Goal: Task Accomplishment & Management: Use online tool/utility

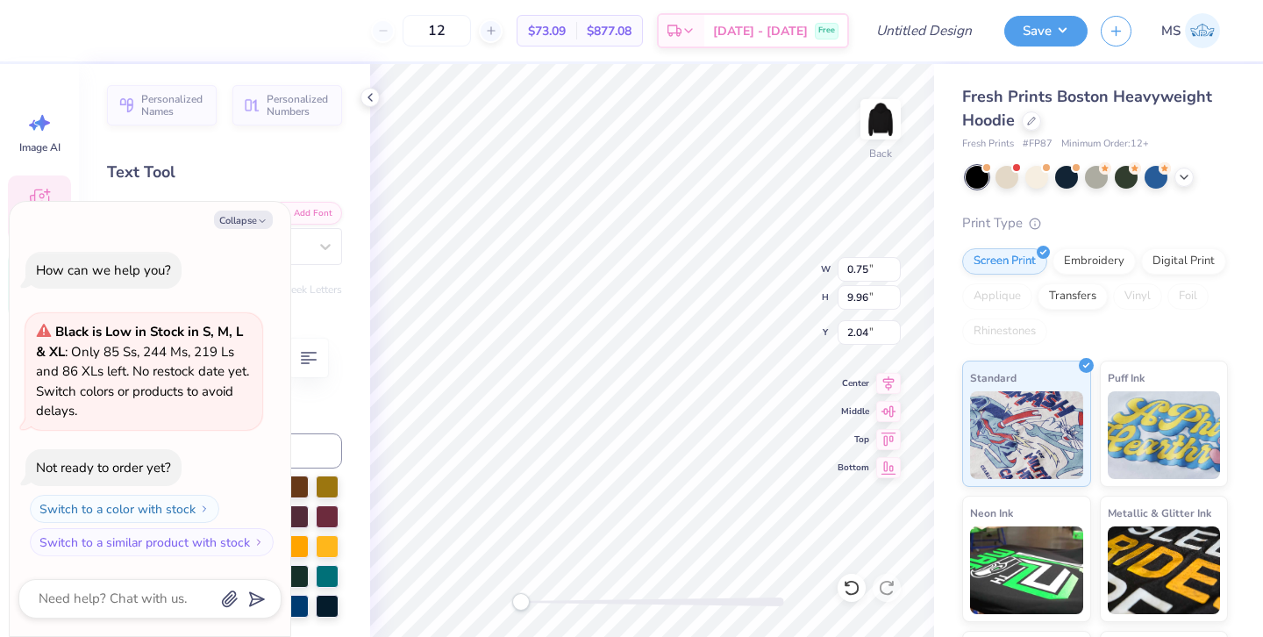
type textarea "x"
type textarea "H"
type textarea "x"
type textarea "Ha"
type textarea "x"
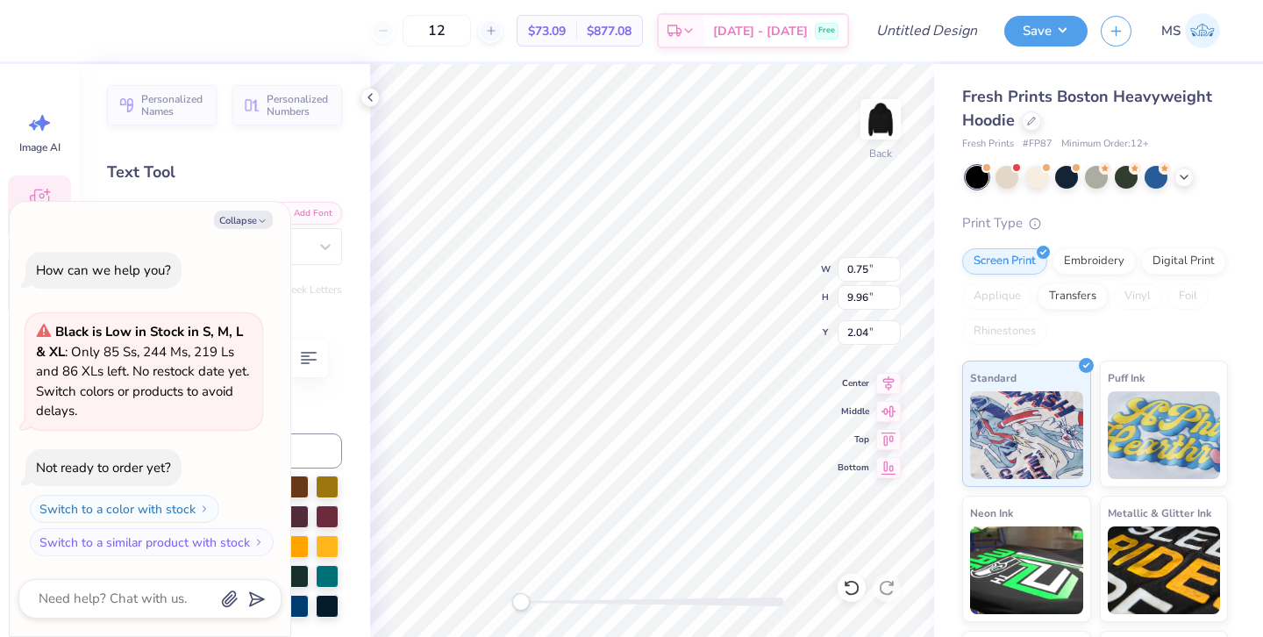
type textarea "Hal"
type textarea "x"
type textarea "Hall"
type textarea "x"
type textarea "Hall"
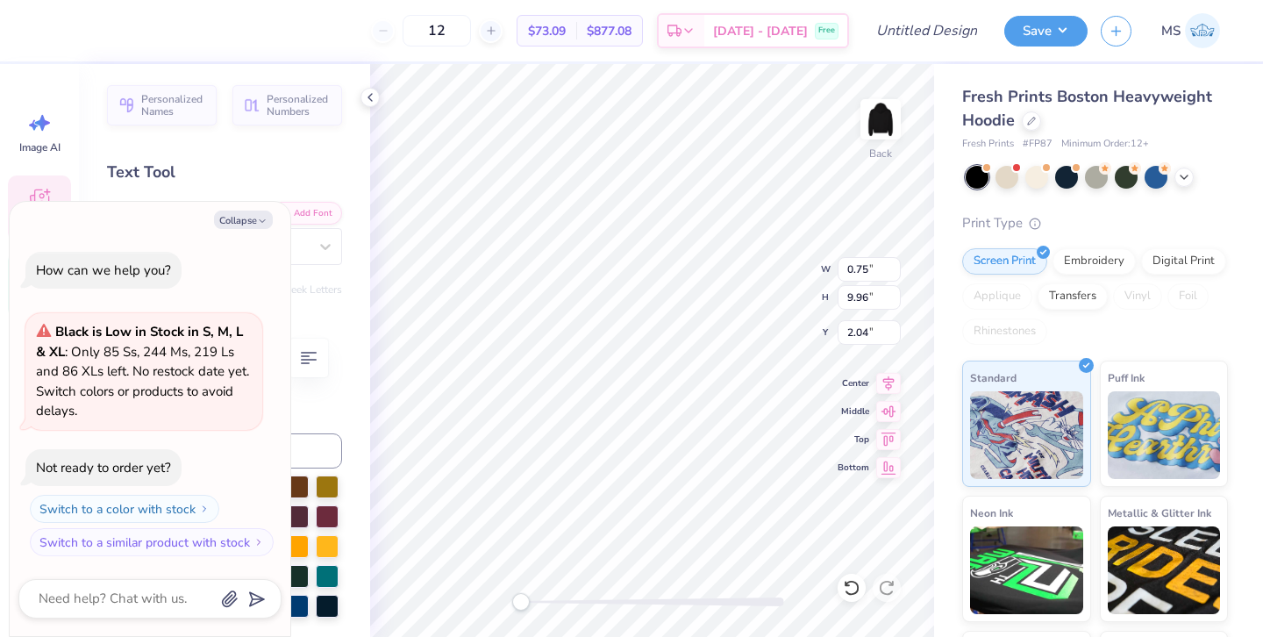
type textarea "x"
type textarea "Hall"
type textarea "x"
type textarea "Hal"
type textarea "x"
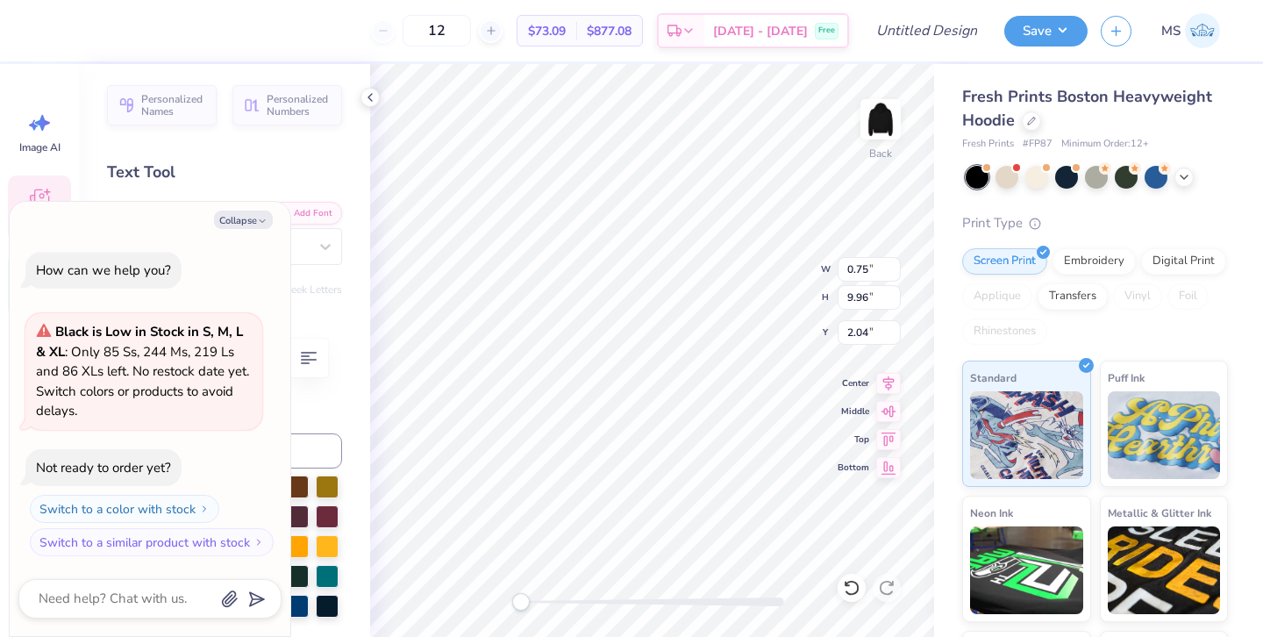
type textarea "Ha"
type textarea "x"
type textarea "H"
type textarea "x"
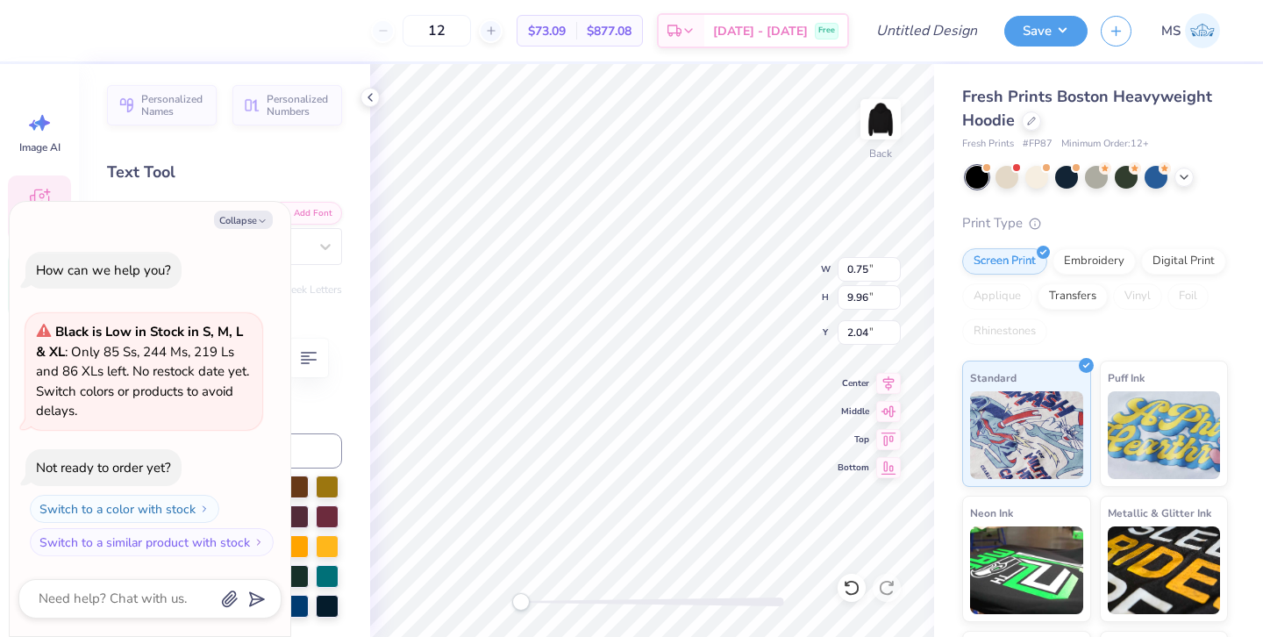
type textarea "H"
type textarea "x"
type textarea "HAL"
type textarea "x"
type textarea "HALL"
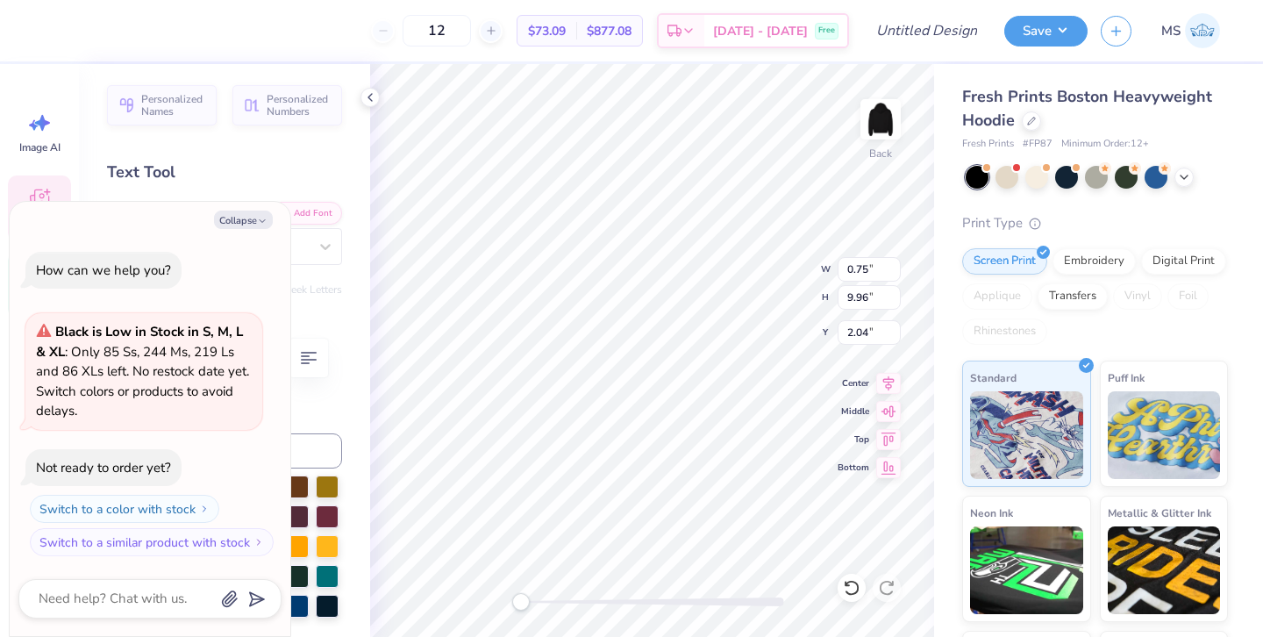
type textarea "x"
type textarea "HALL"
type textarea "x"
type textarea "HALL O"
type textarea "x"
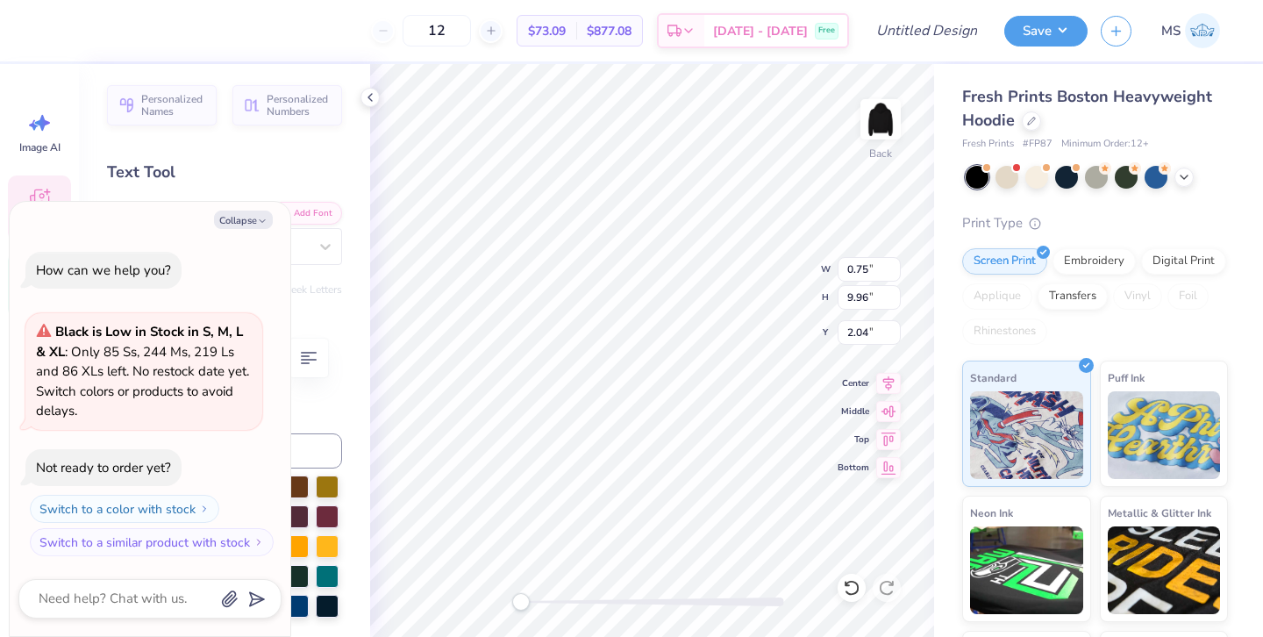
type textarea "HALL OD"
type textarea "x"
type input "0.57"
type input "9.95"
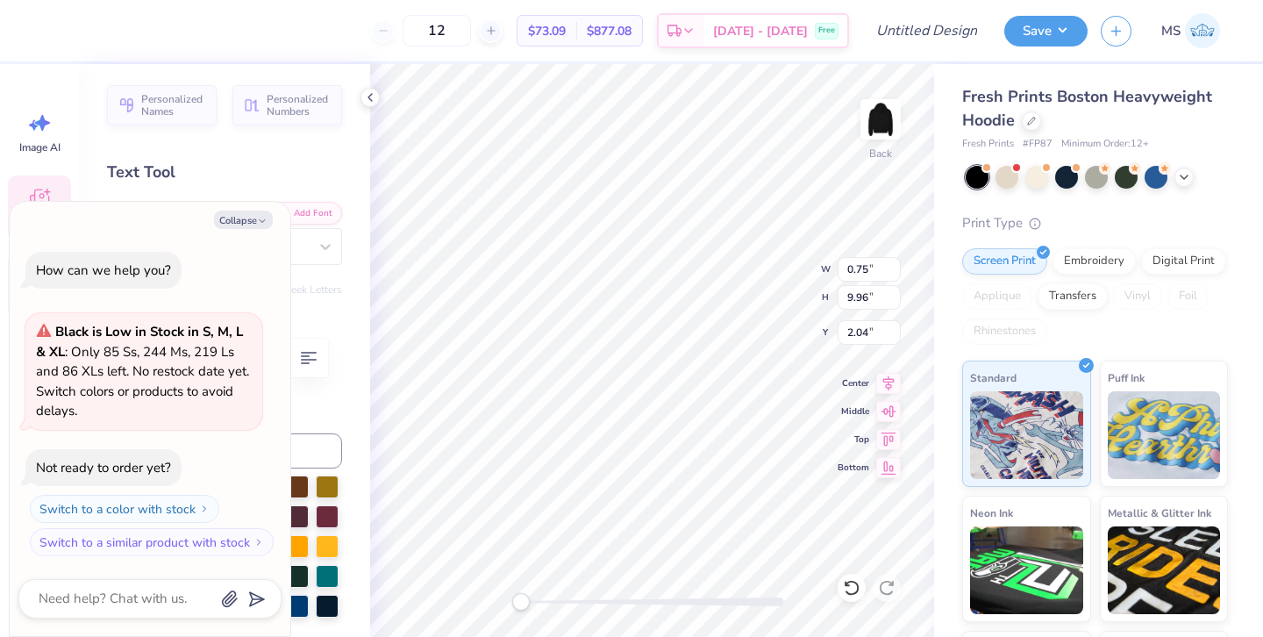
type input "2.01"
type textarea "x"
type textarea "F club"
type textarea "x"
type textarea "FA club"
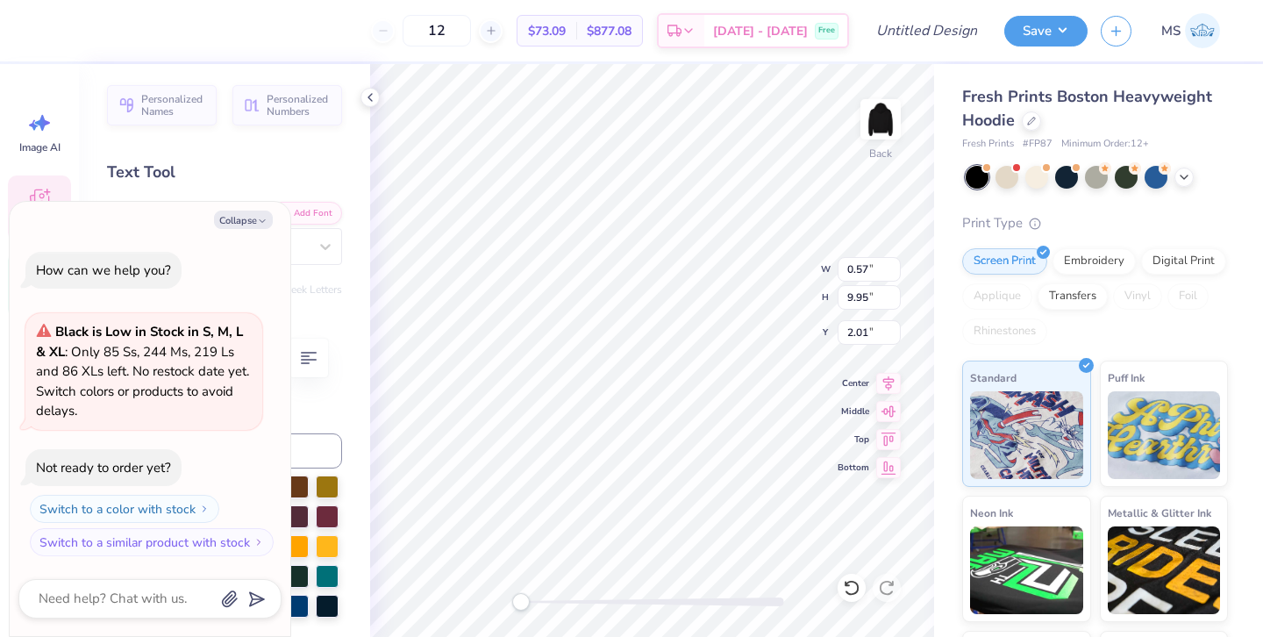
type textarea "x"
type textarea "FAM club"
type textarea "x"
type textarea "FAME club"
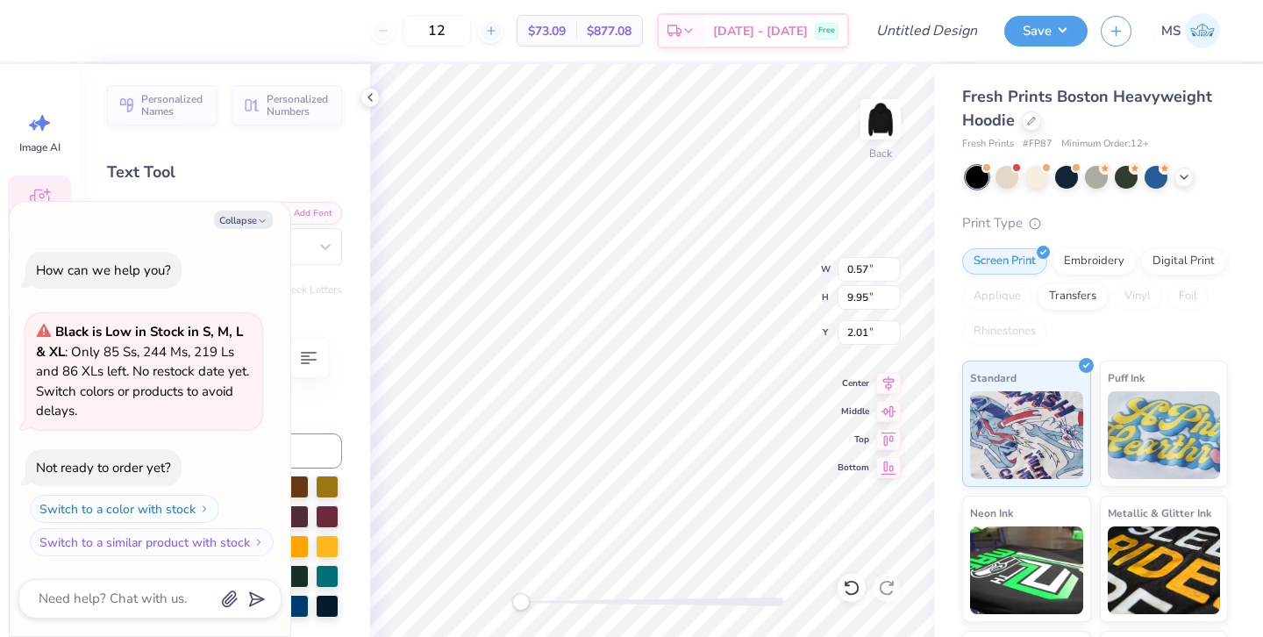
scroll to position [0, 1]
type textarea "x"
type textarea "FAME"
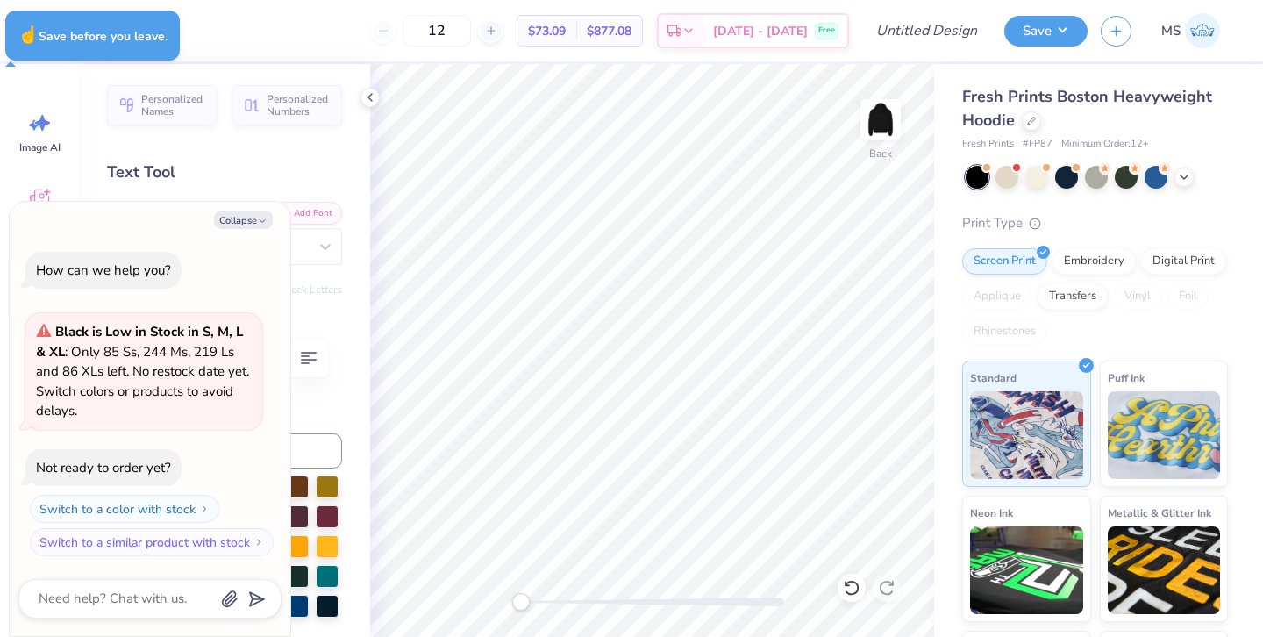
type textarea "x"
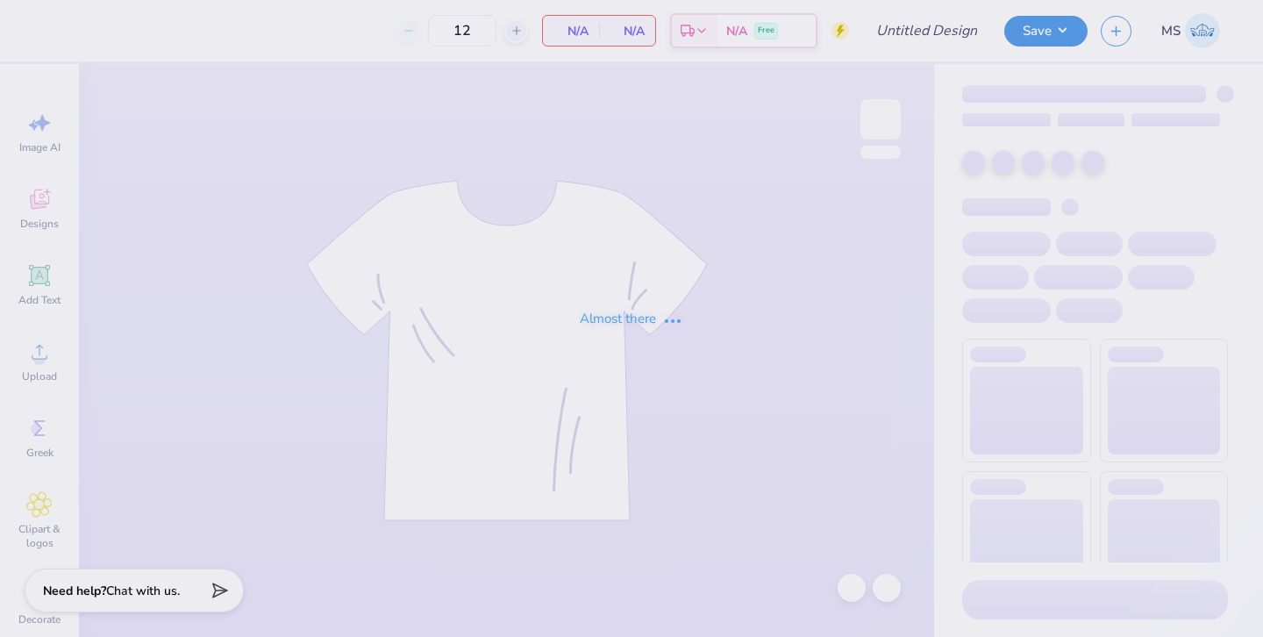
type input "50"
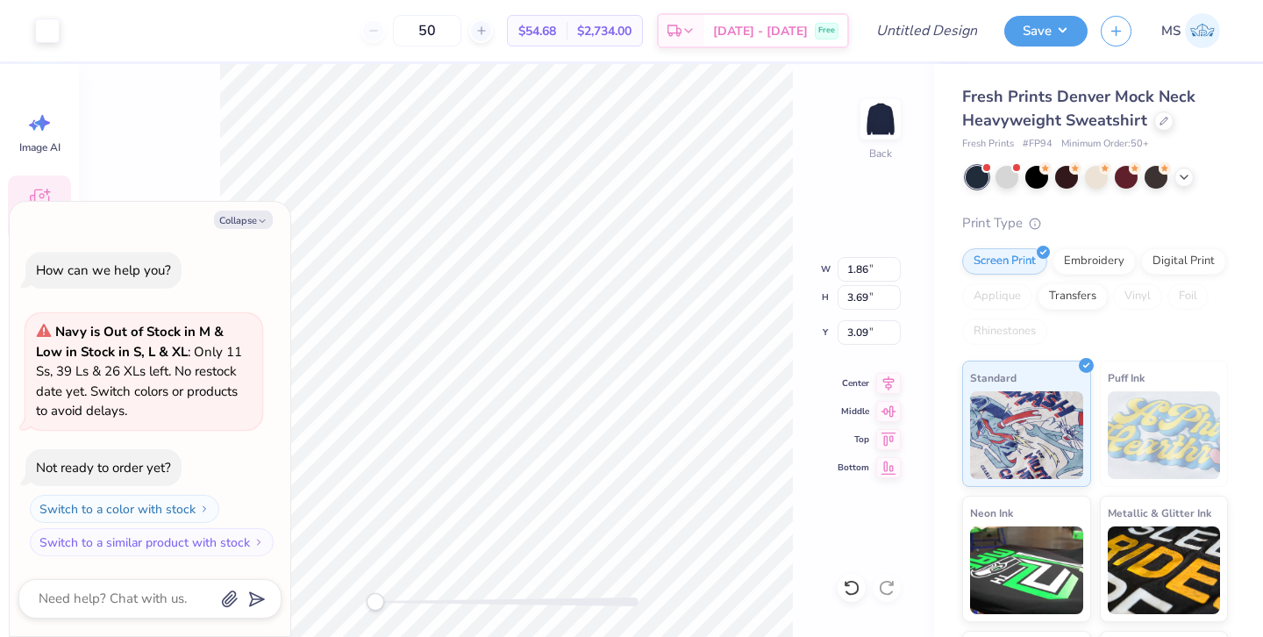
type textarea "x"
type input "1.86"
type input "3.69"
type input "3.09"
type textarea "x"
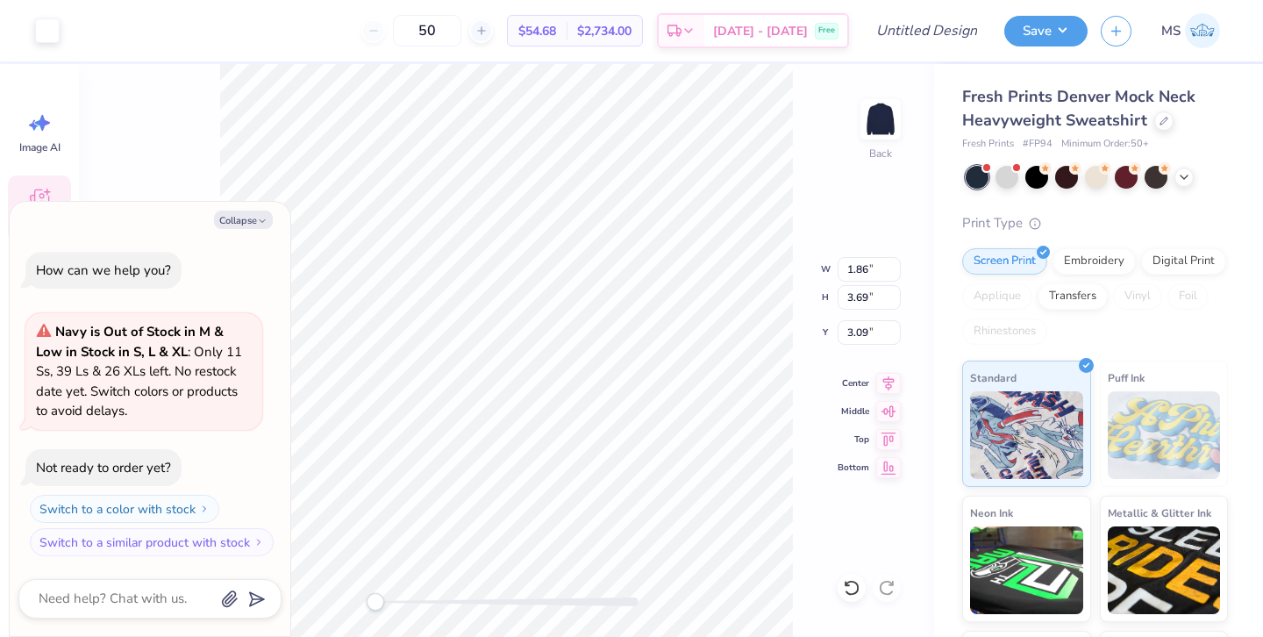
type input "1.02"
type input "1.79"
type input "3.14"
type textarea "x"
type input "2.24"
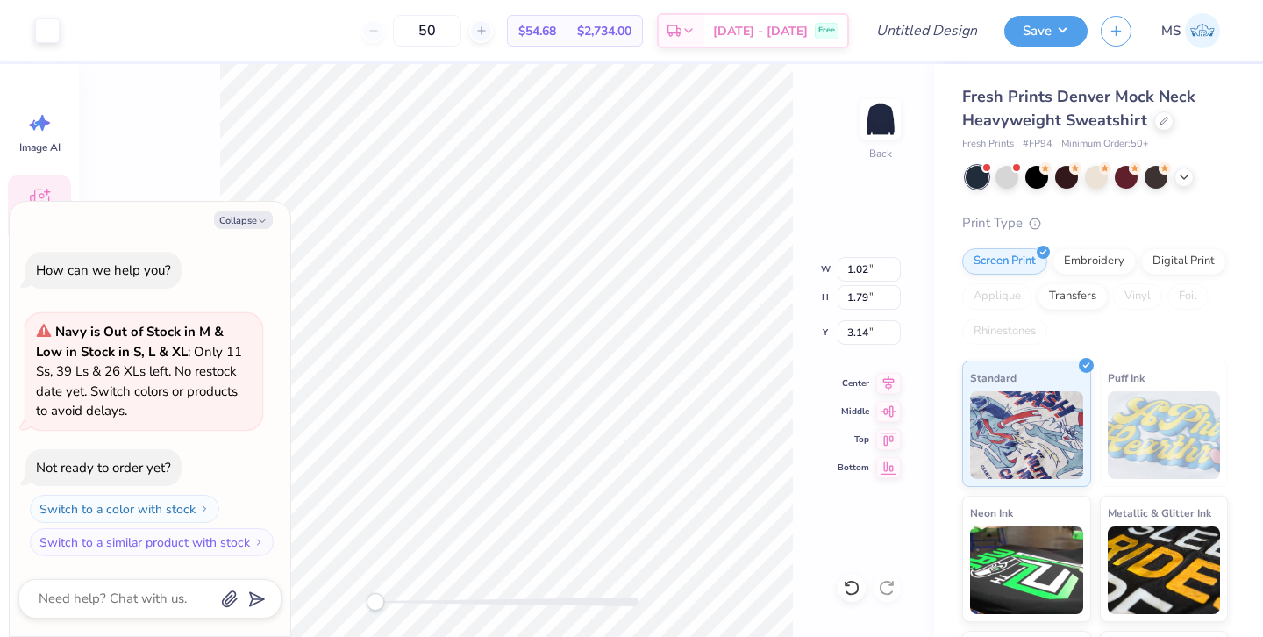
type input "3.85"
type input "3.02"
type textarea "x"
type input "4.00"
type input "3.10"
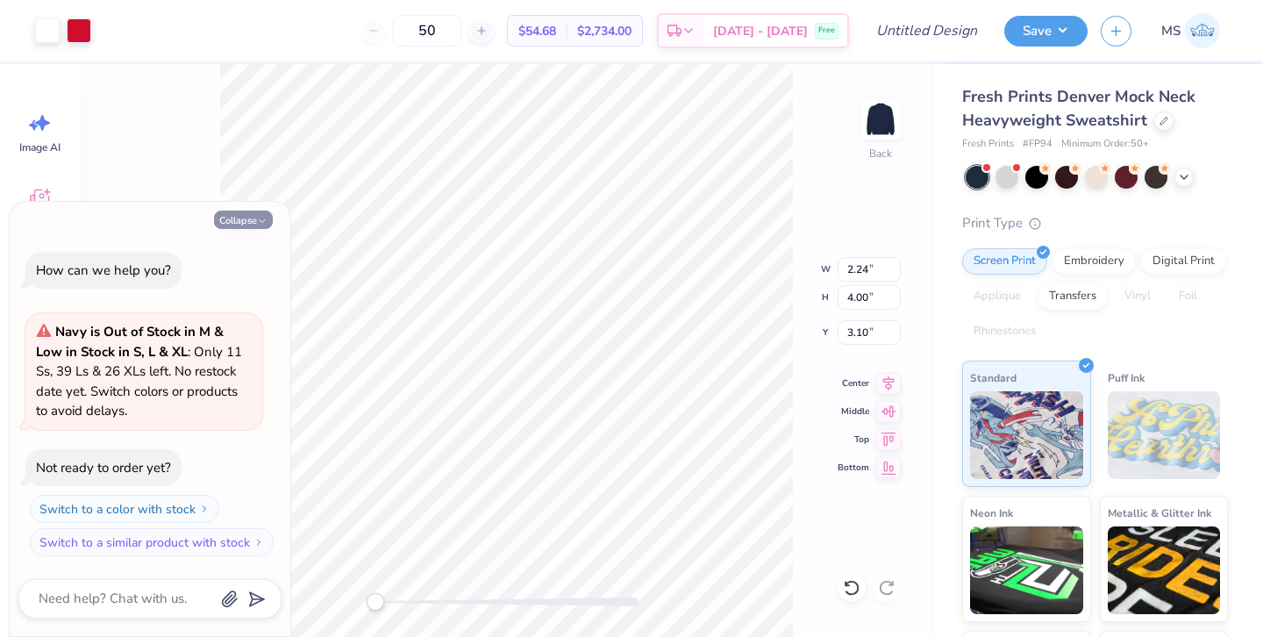
click at [254, 222] on button "Collapse" at bounding box center [243, 219] width 59 height 18
type textarea "x"
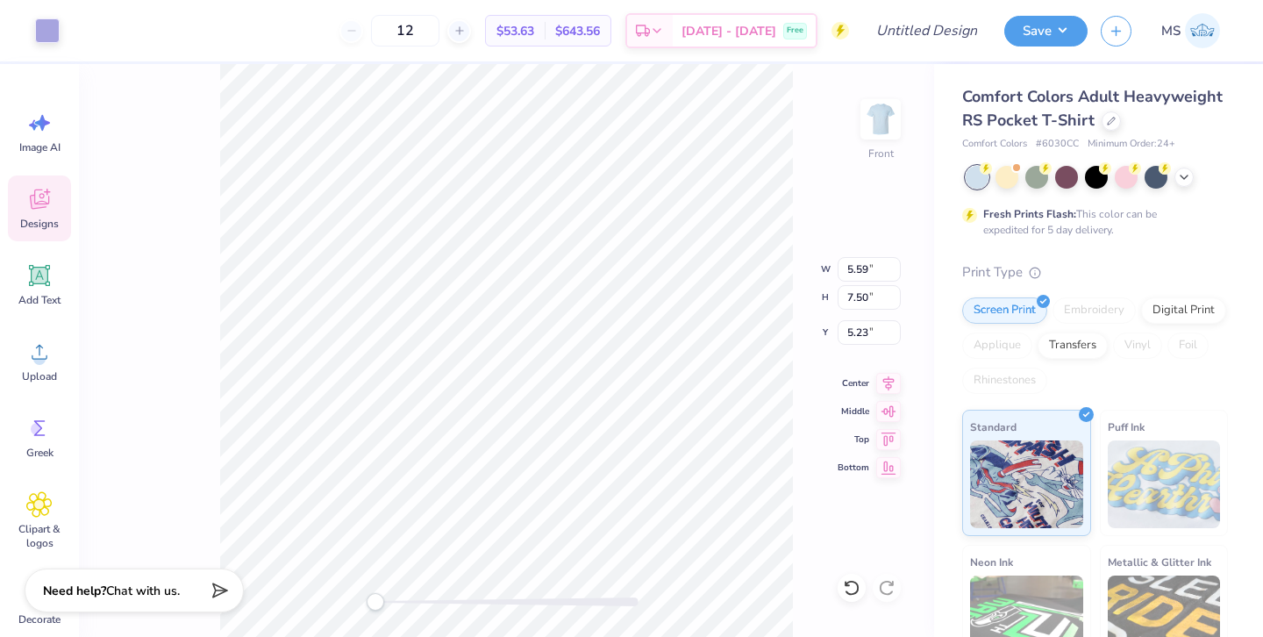
type input "5.59"
type input "7.50"
type input "5.23"
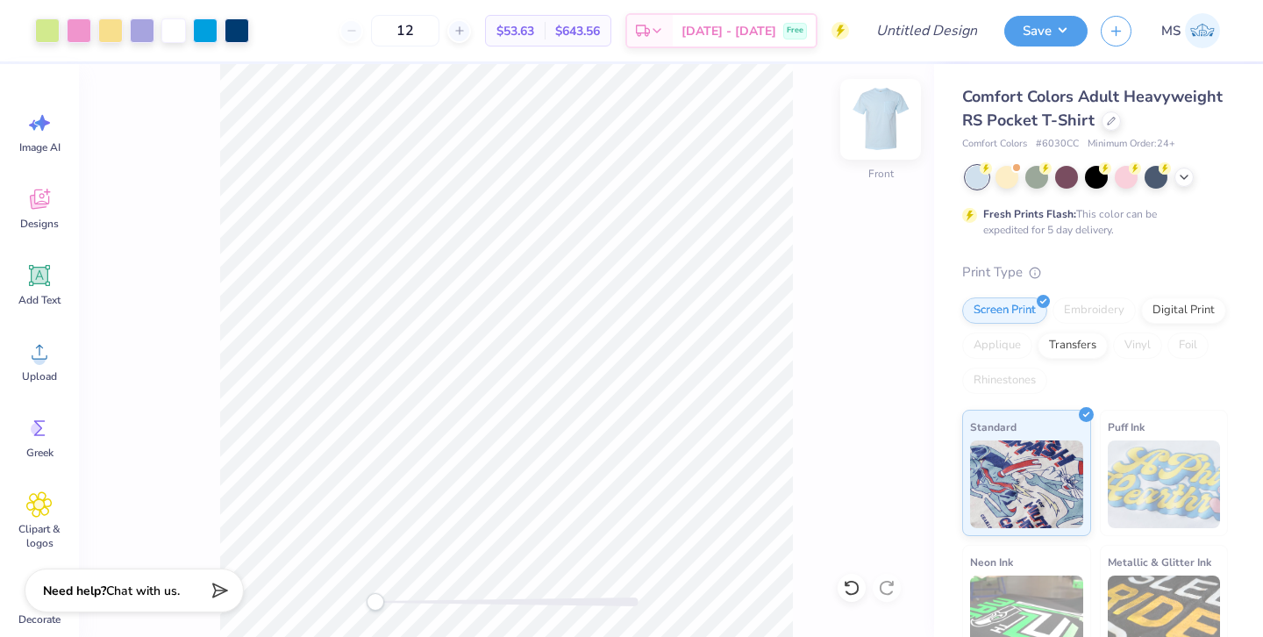
click at [867, 132] on img at bounding box center [880, 119] width 70 height 70
